Goal: Navigation & Orientation: Find specific page/section

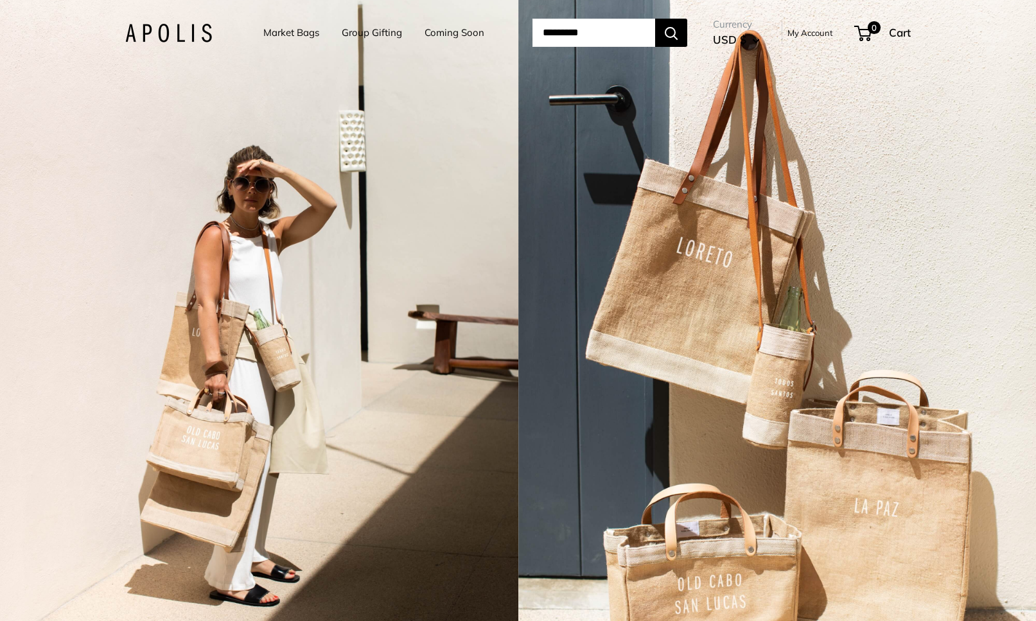
click at [298, 35] on link "Market Bags" at bounding box center [291, 33] width 56 height 18
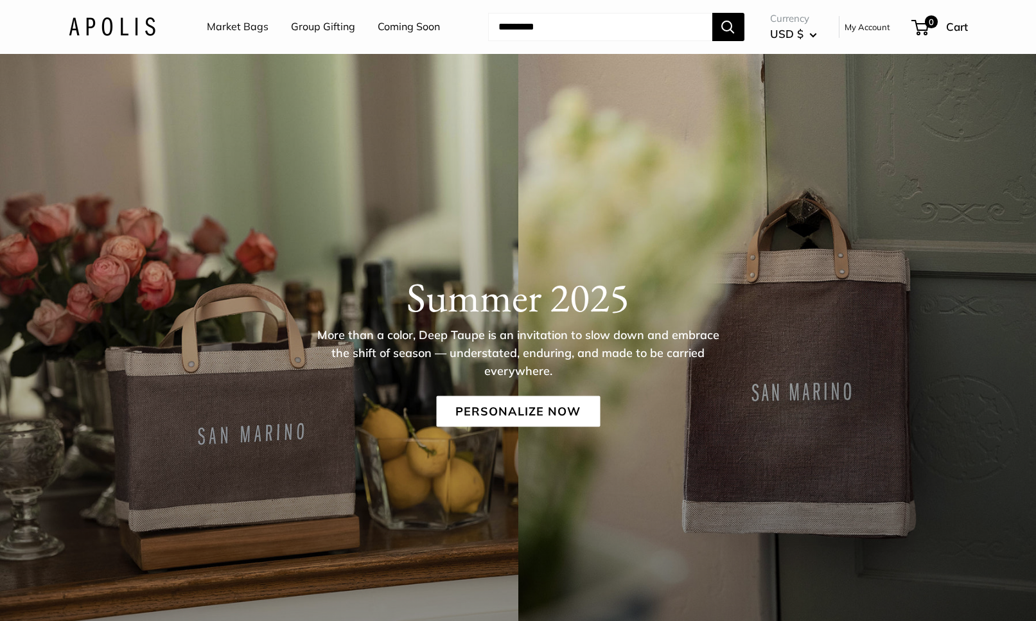
click at [335, 32] on link "Group Gifting" at bounding box center [323, 26] width 64 height 19
